Goal: Navigation & Orientation: Understand site structure

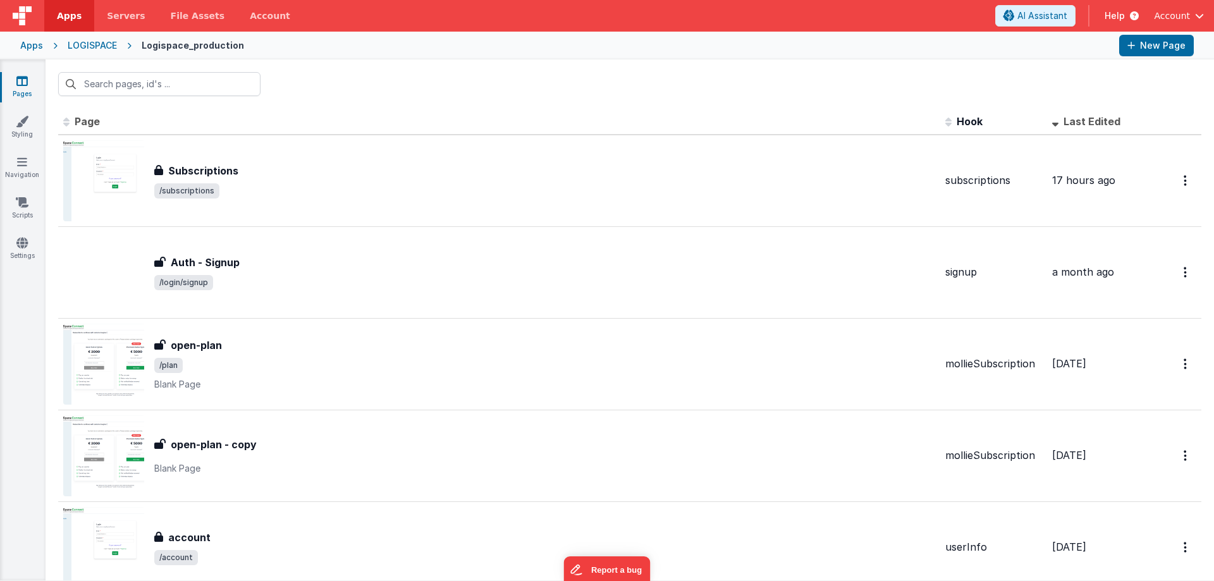
click at [21, 88] on link "Pages" at bounding box center [22, 87] width 46 height 25
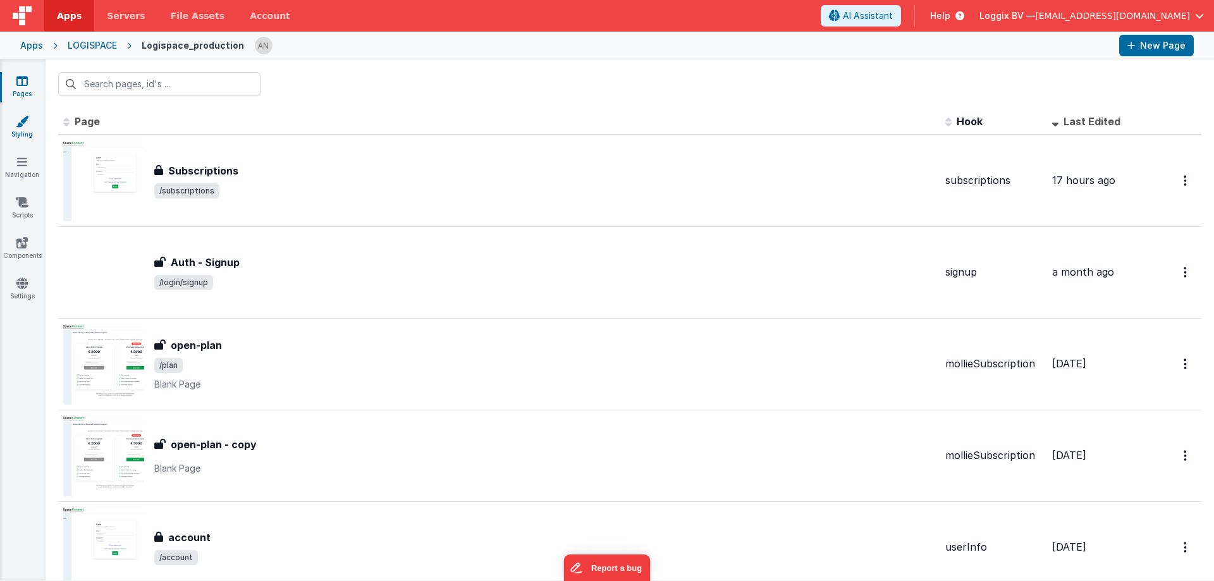
click at [18, 125] on icon at bounding box center [22, 121] width 13 height 13
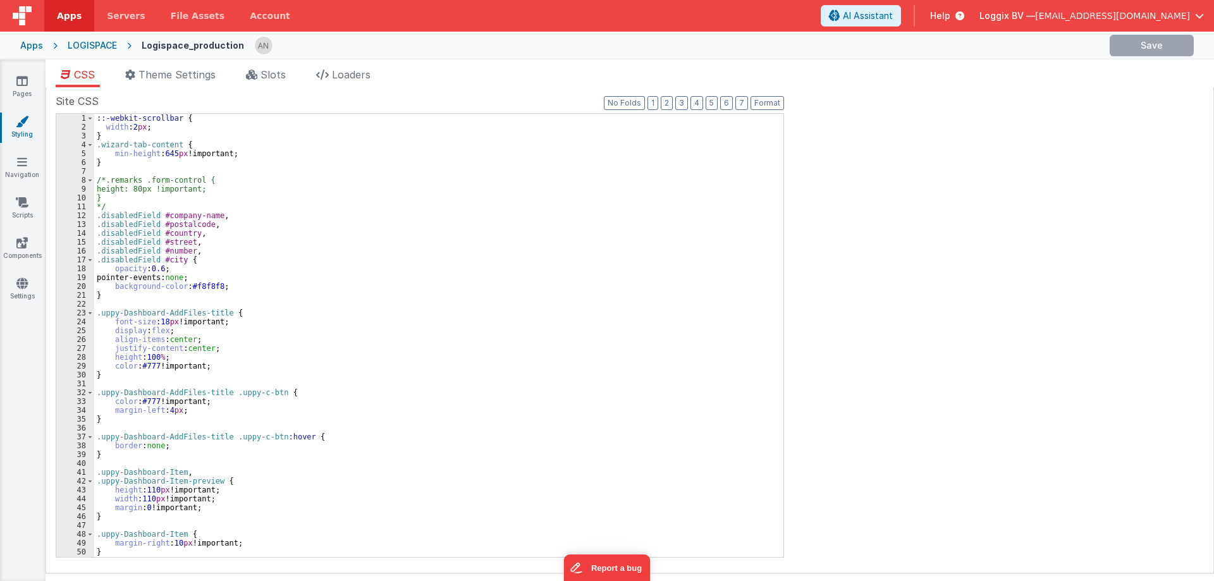
click at [27, 73] on div "Pages Styling Navigation Scripts Components Settings" at bounding box center [23, 320] width 46 height 522
click at [22, 86] on icon at bounding box center [21, 81] width 11 height 13
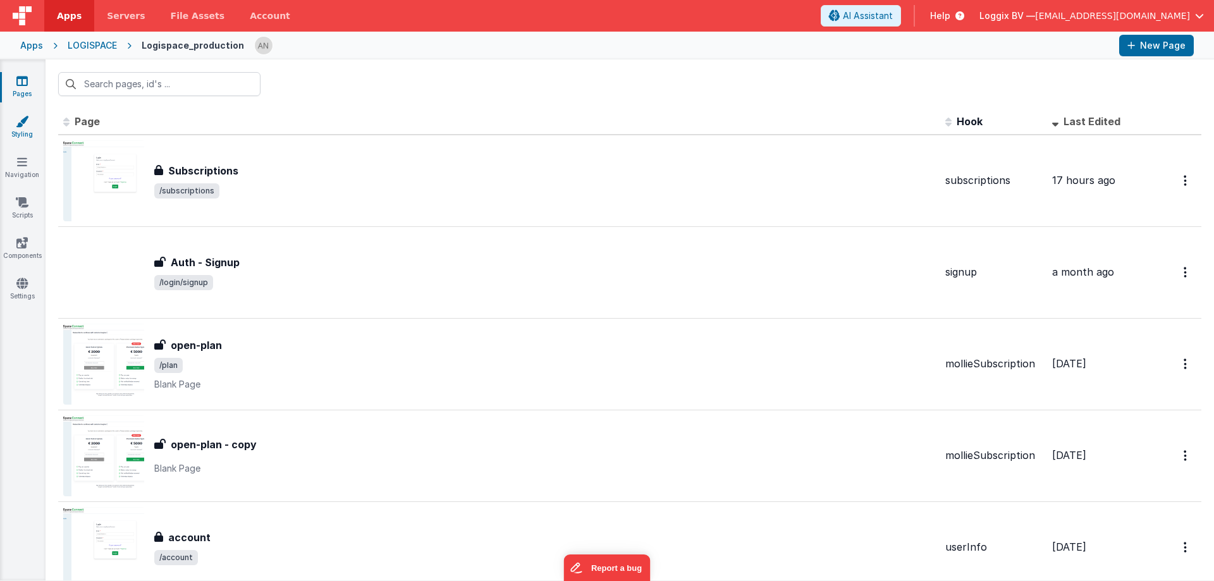
click at [34, 126] on link "Styling" at bounding box center [22, 127] width 46 height 25
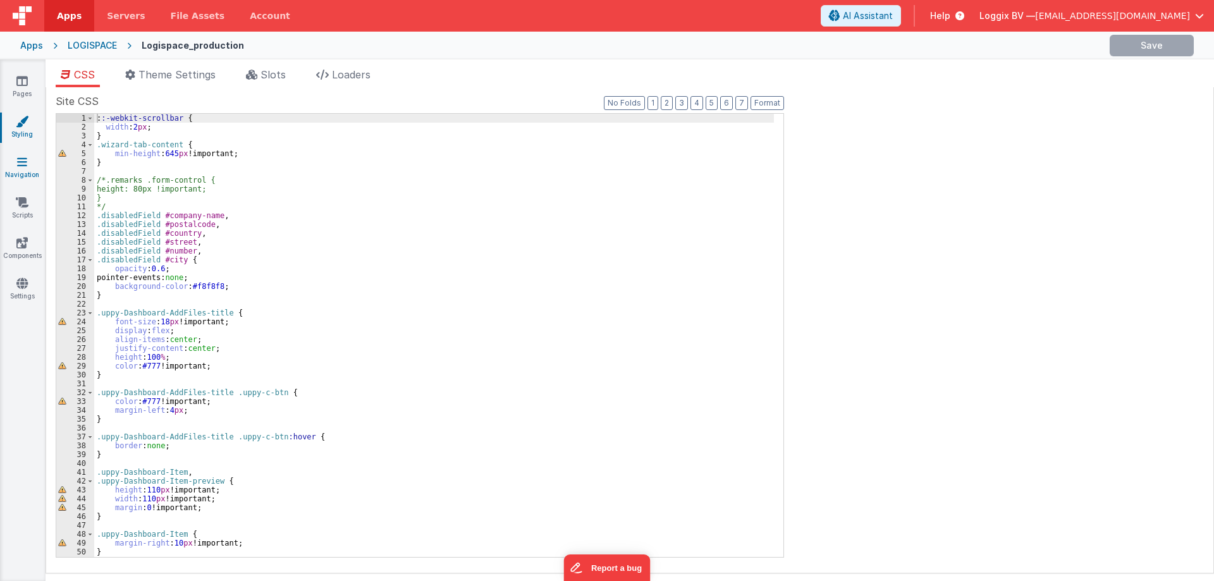
click at [22, 166] on icon at bounding box center [22, 162] width 10 height 13
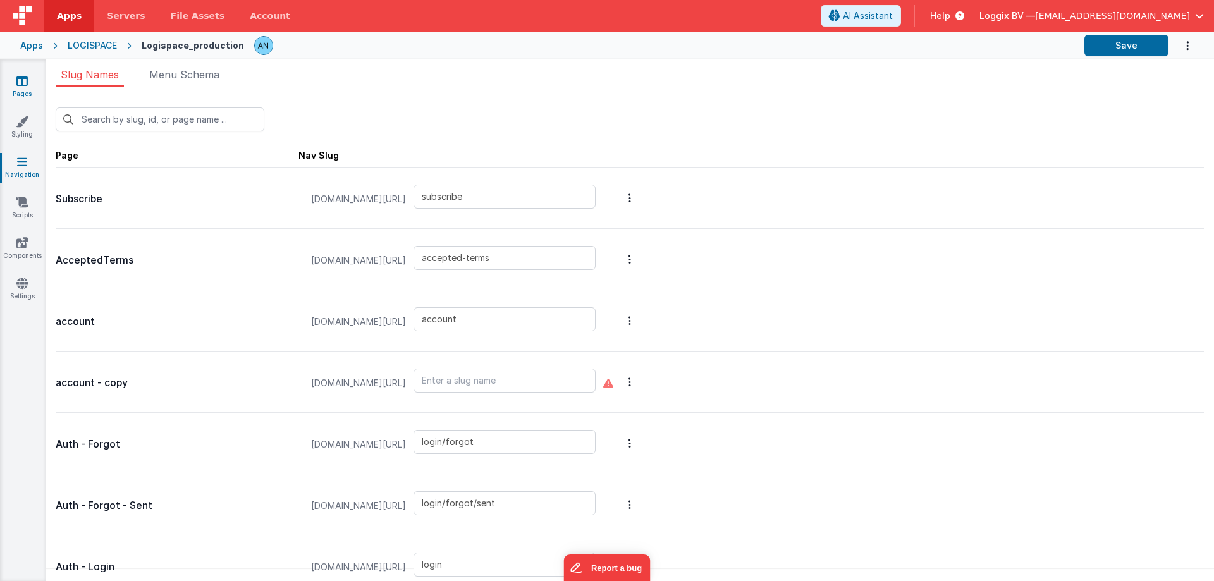
click at [14, 86] on link "Pages" at bounding box center [22, 87] width 46 height 25
